Goal: Task Accomplishment & Management: Manage account settings

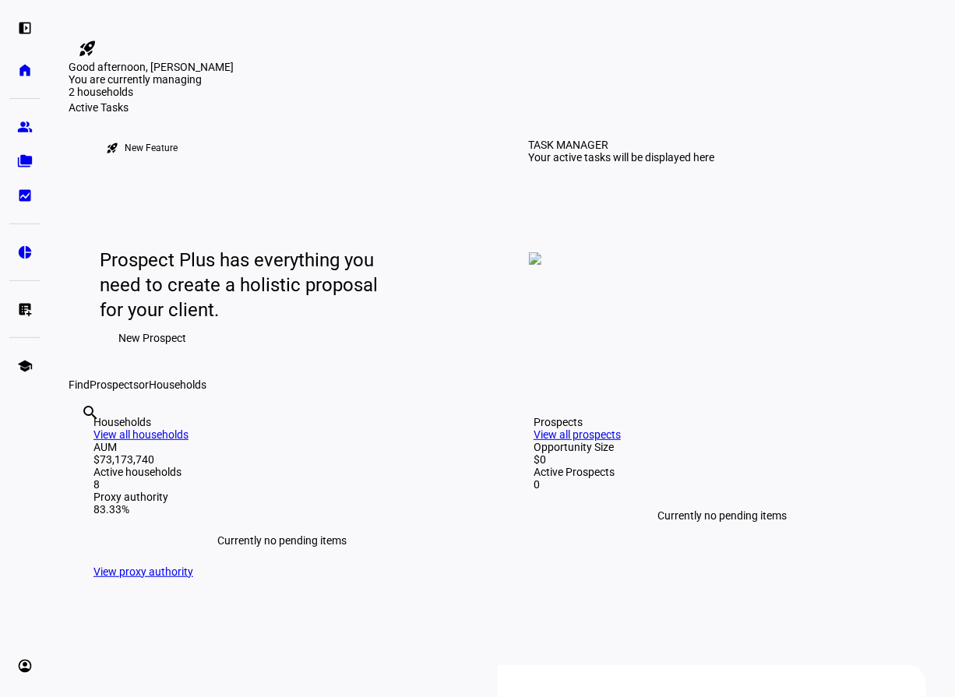
click at [31, 191] on eth-mat-symbol "bid_landscape" at bounding box center [25, 196] width 16 height 16
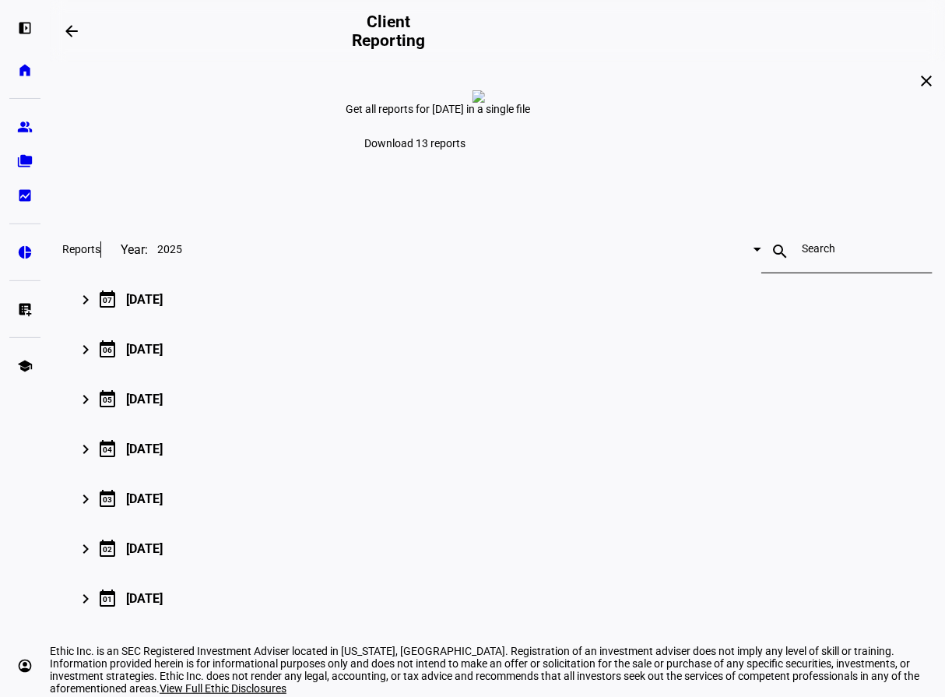
click at [31, 146] on plt-menu-item "folder_copy Households" at bounding box center [24, 161] width 31 height 31
click at [31, 160] on eth-mat-symbol "folder_copy" at bounding box center [25, 161] width 16 height 16
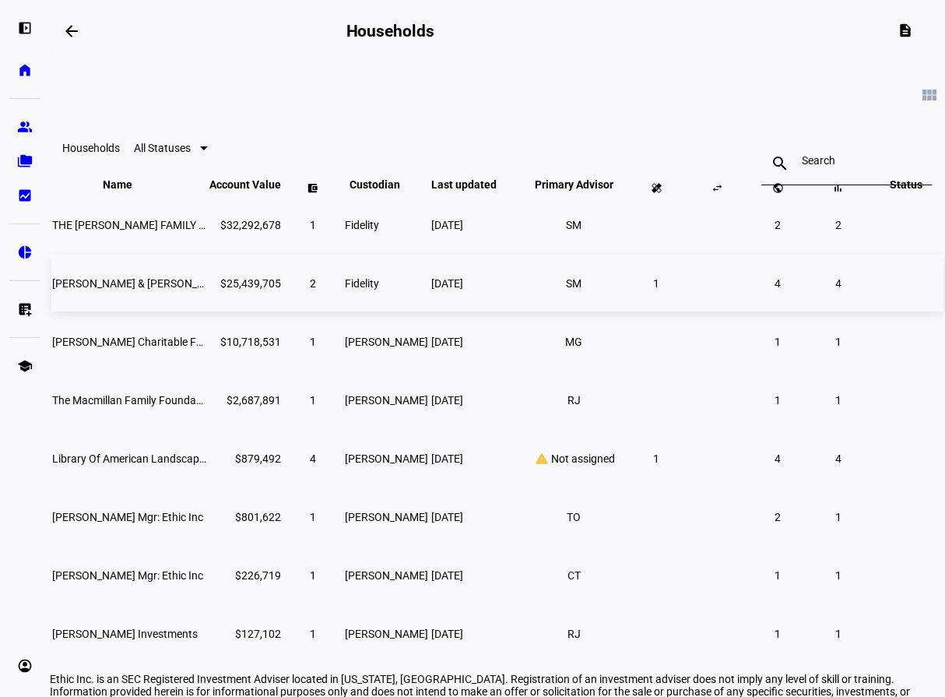
click at [153, 290] on span "[PERSON_NAME] & [PERSON_NAME] [PERSON_NAME]" at bounding box center [184, 283] width 264 height 12
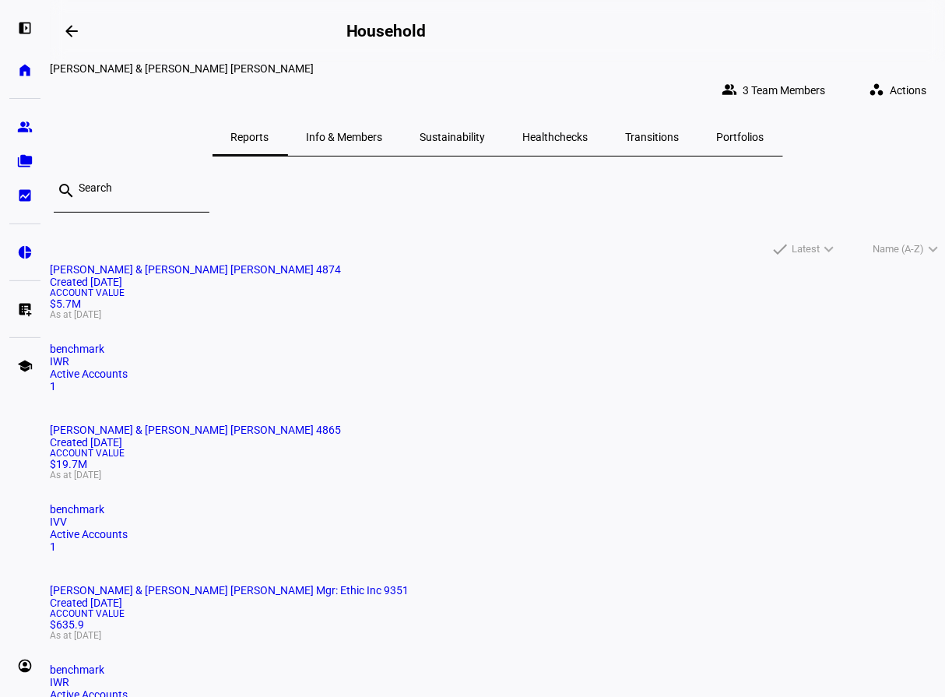
click at [153, 288] on div "Created [DATE]" at bounding box center [498, 282] width 896 height 12
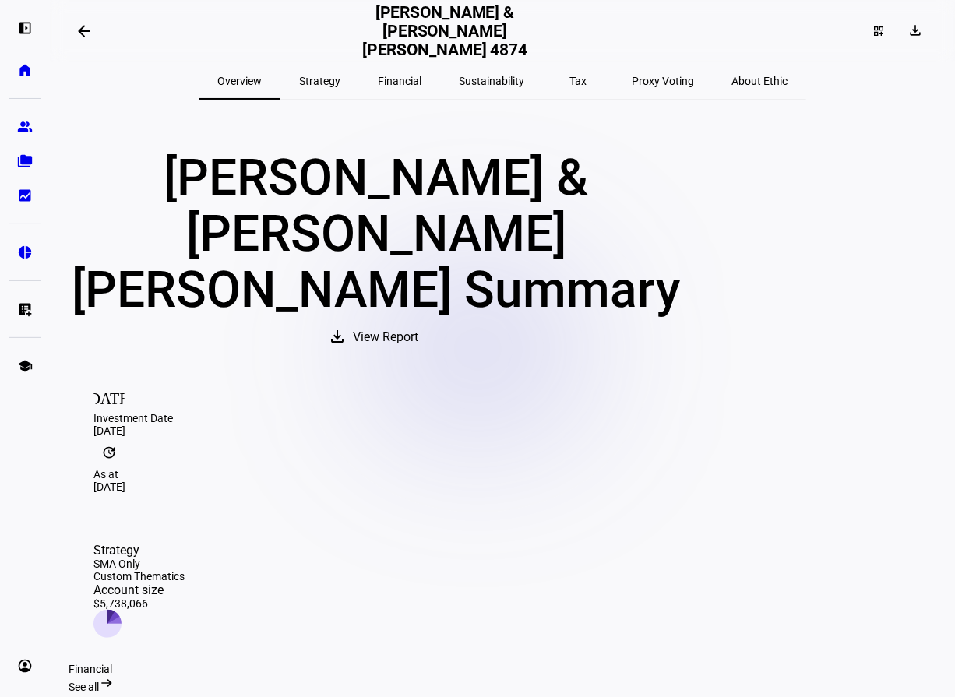
scroll to position [62, 0]
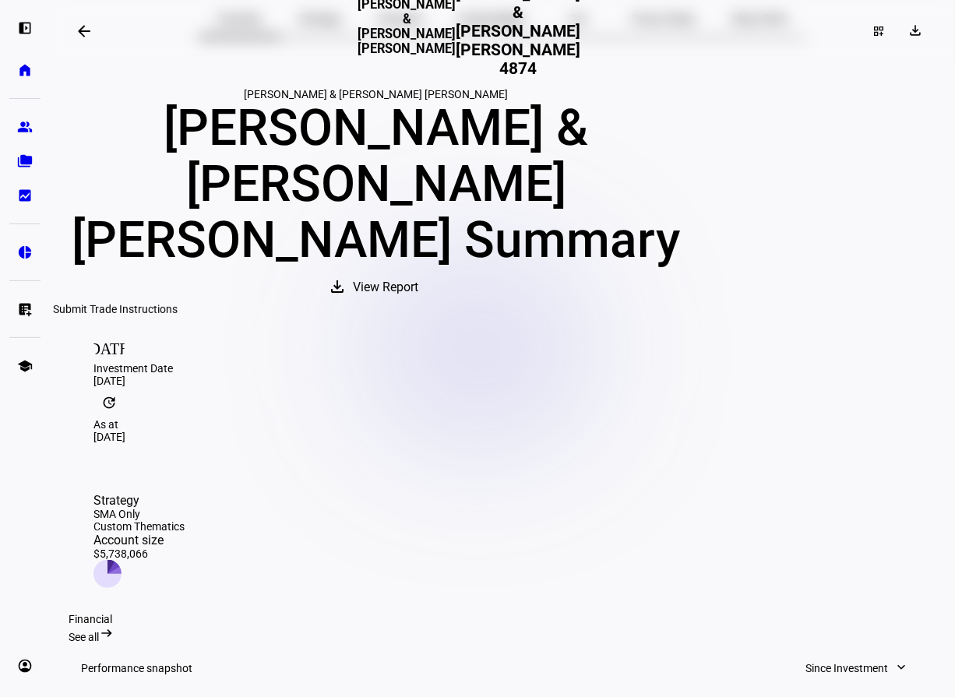
click at [32, 308] on eth-mat-symbol "list_alt_add" at bounding box center [25, 309] width 16 height 16
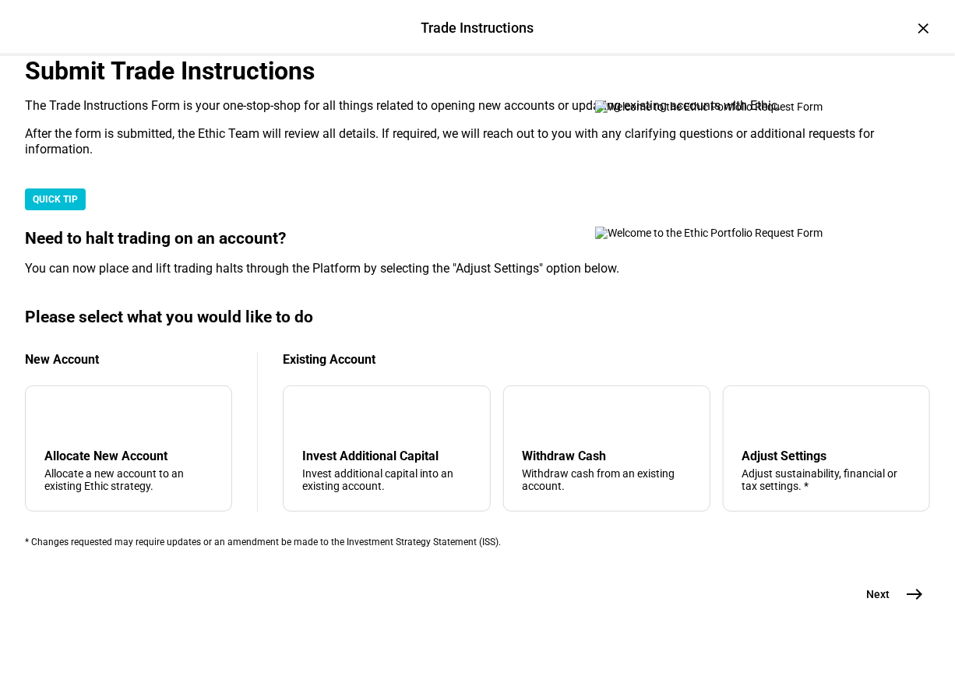
scroll to position [388, 0]
click at [790, 467] on div "Adjust sustainability, financial or tax settings. *" at bounding box center [826, 479] width 168 height 25
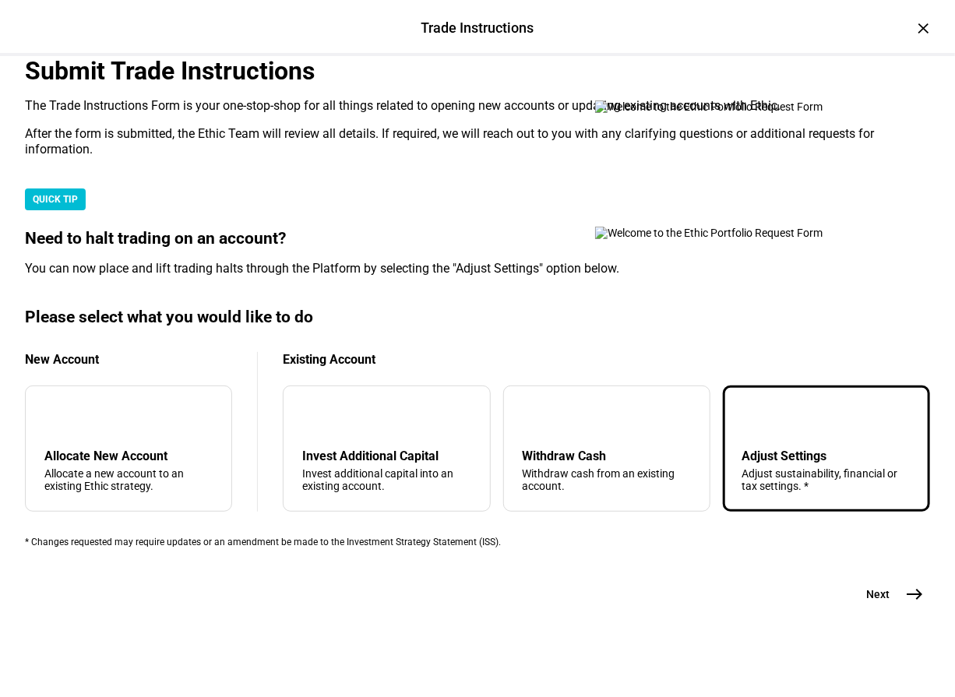
click at [905, 601] on mat-icon "east" at bounding box center [914, 594] width 19 height 19
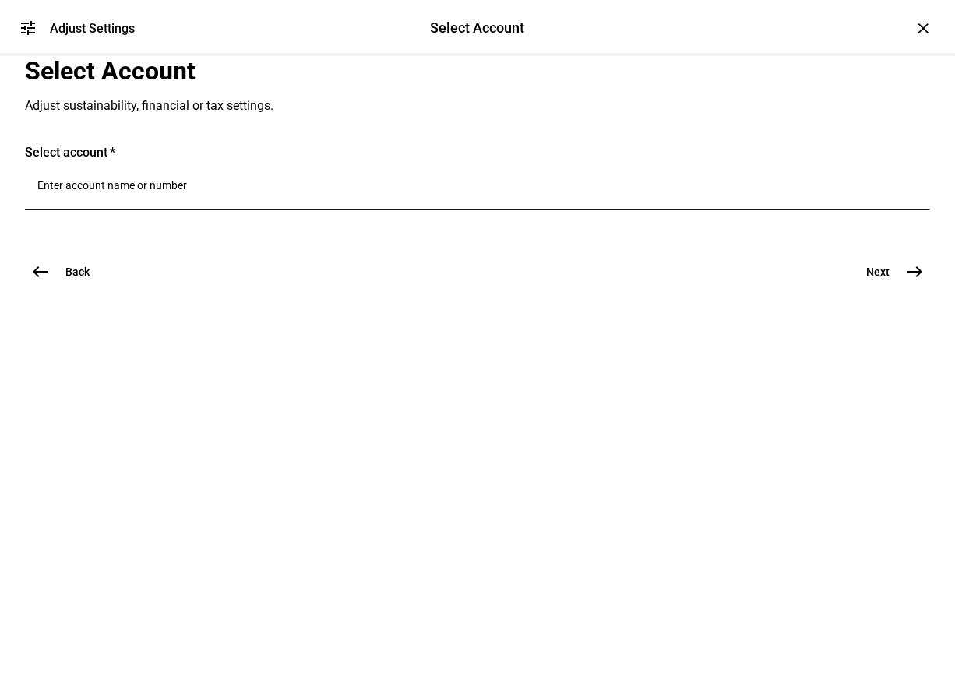
click at [169, 210] on div at bounding box center [477, 189] width 880 height 44
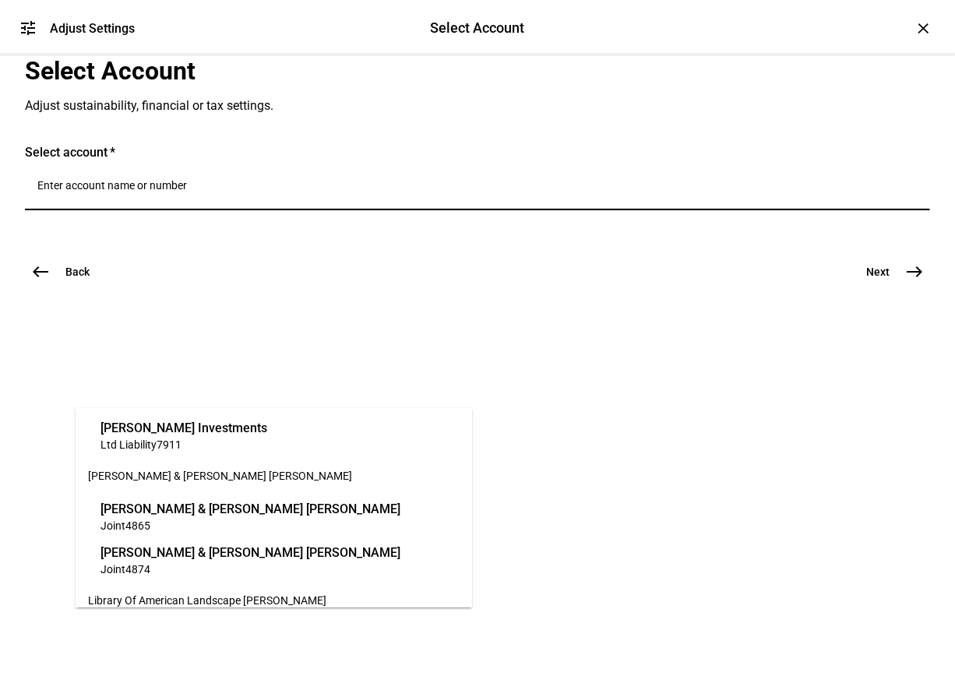
scroll to position [125, 0]
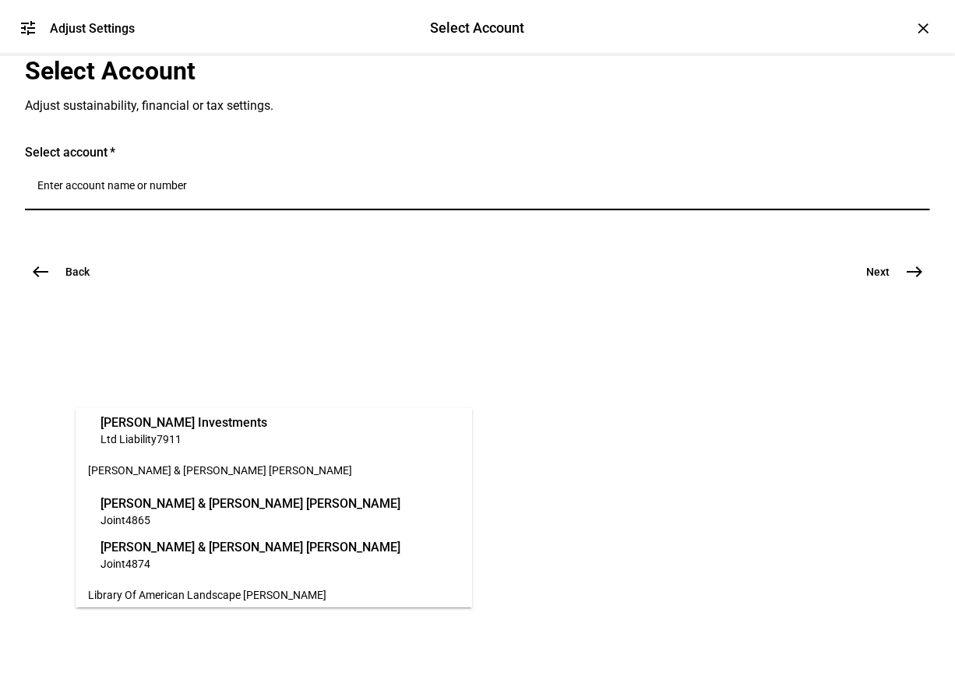
click at [252, 544] on span "[PERSON_NAME] & [PERSON_NAME] [PERSON_NAME]" at bounding box center [250, 547] width 300 height 18
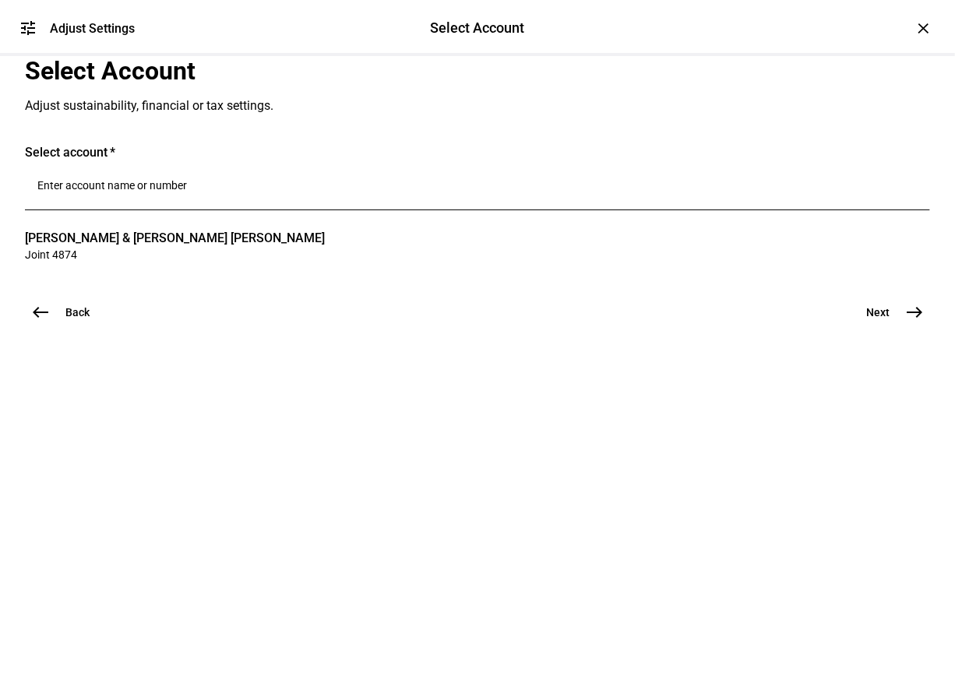
click at [906, 328] on span "east" at bounding box center [914, 312] width 31 height 31
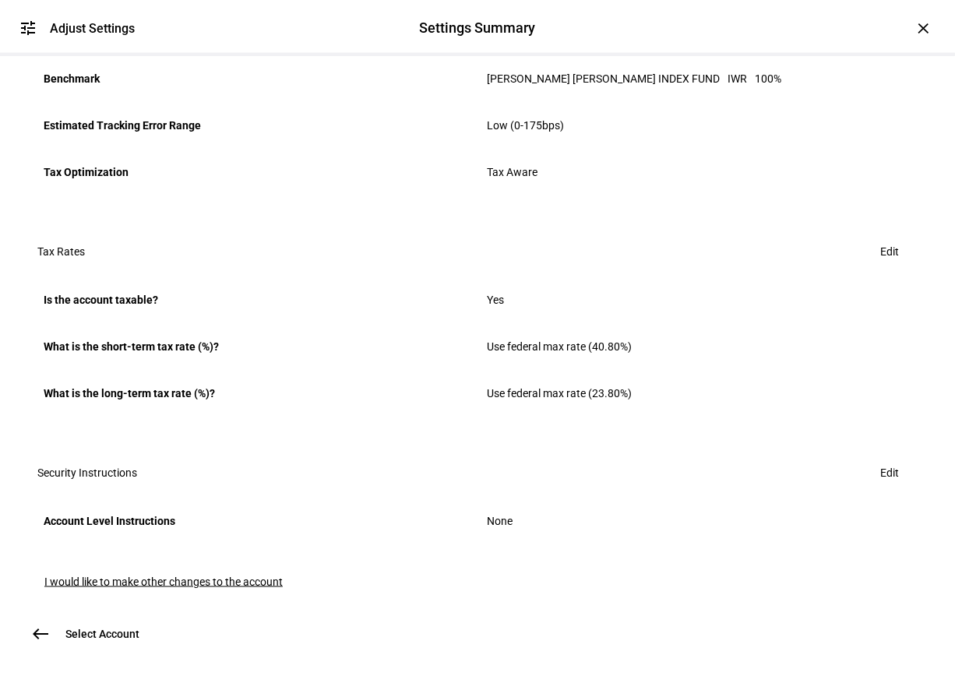
scroll to position [853, 0]
click at [196, 576] on span "I would like to make other changes to the account" at bounding box center [163, 582] width 238 height 12
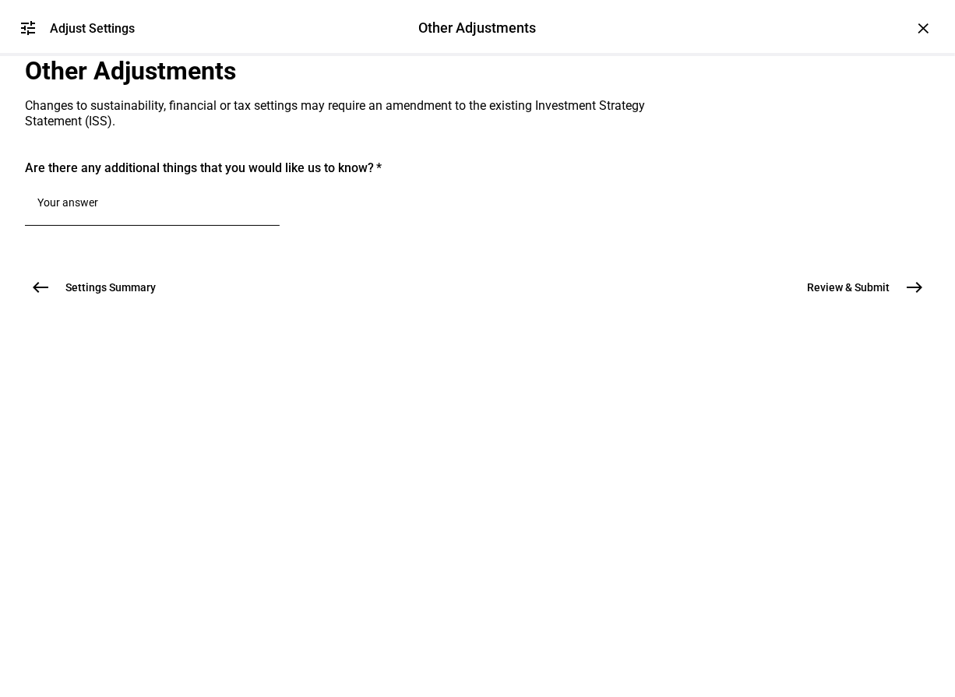
scroll to position [0, 0]
click at [199, 226] on div at bounding box center [152, 204] width 230 height 44
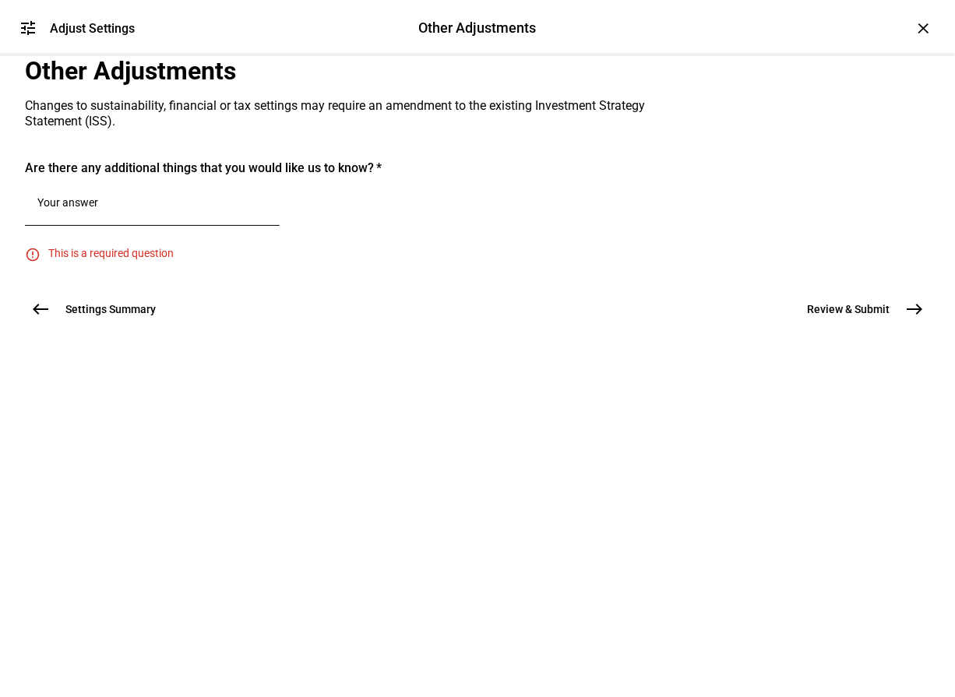
click at [255, 210] on textarea at bounding box center [152, 203] width 230 height 16
paste textarea "Transition to the non-tax direct index only strategy. Turn off sustainability"
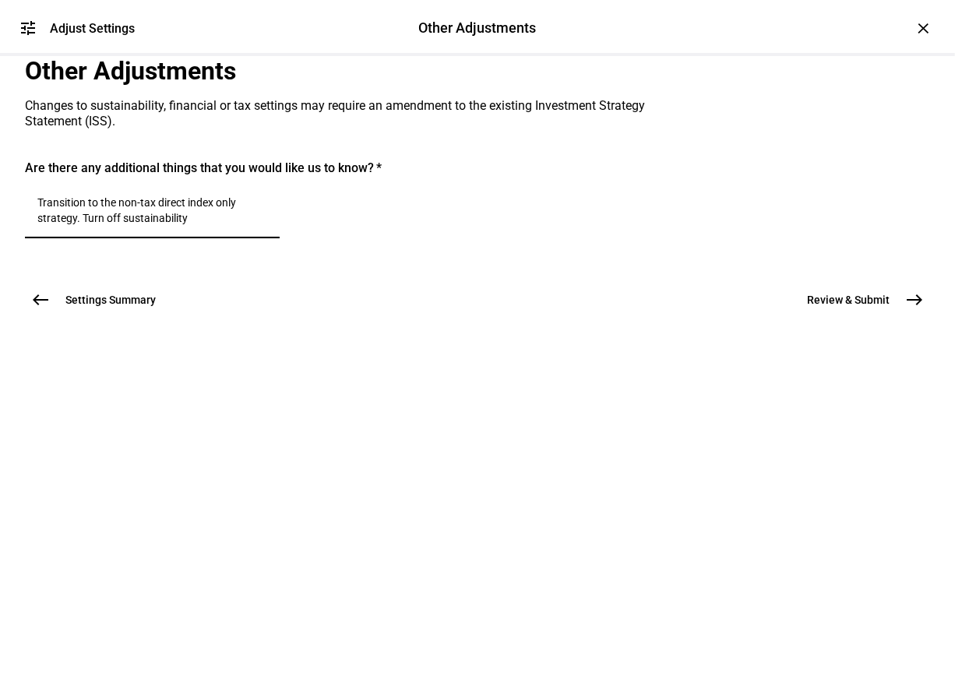
drag, startPoint x: 208, startPoint y: 400, endPoint x: 173, endPoint y: 406, distance: 35.5
click at [173, 226] on textarea "Transition to the non-tax direct index only strategy. Turn off sustainability" at bounding box center [152, 210] width 230 height 31
type textarea "Transition to the direct index only strategy. Turn off sustainability"
click at [905, 309] on mat-icon "east" at bounding box center [914, 299] width 19 height 19
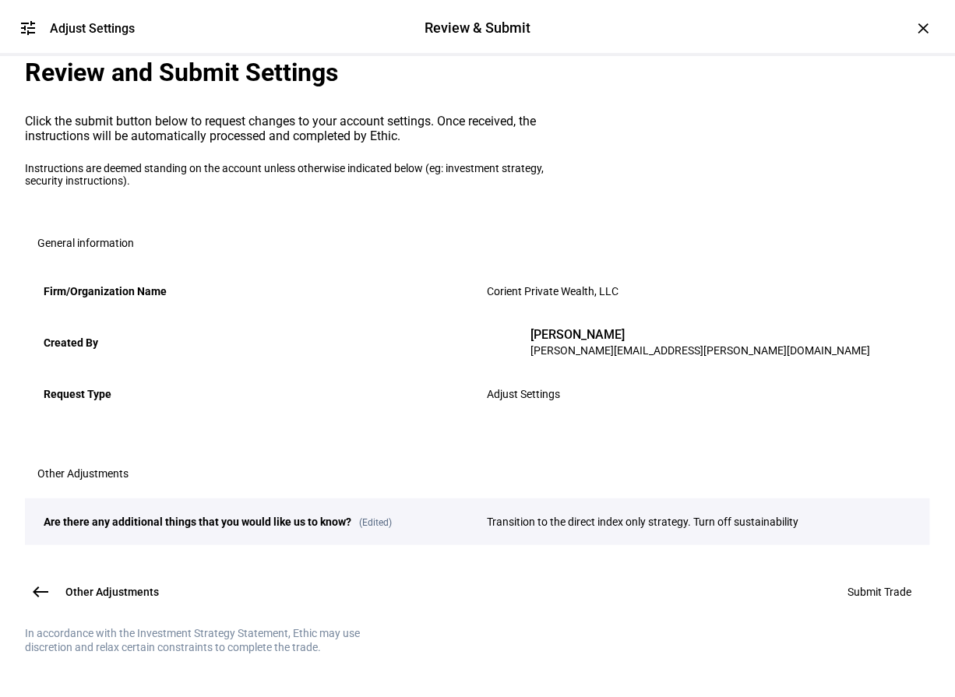
scroll to position [206, 0]
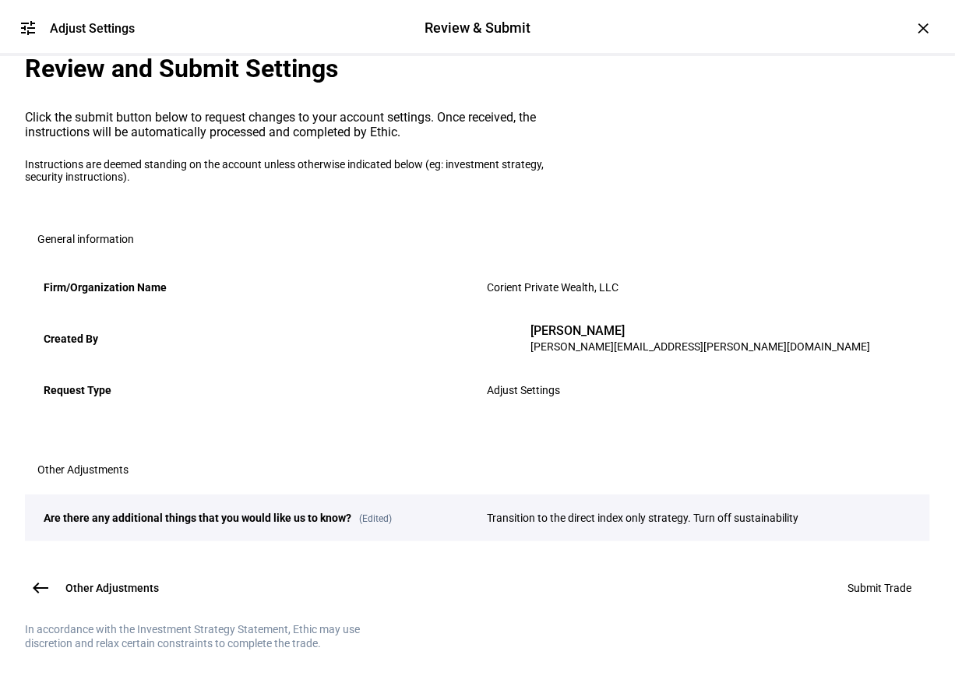
click at [892, 569] on span at bounding box center [879, 587] width 101 height 37
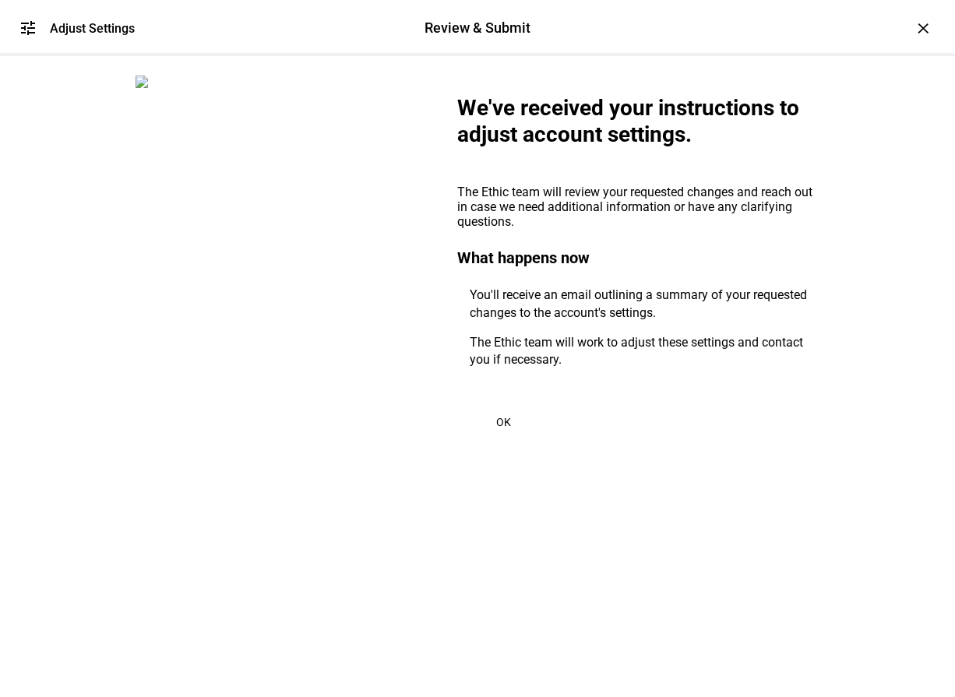
scroll to position [0, 0]
